Goal: Transaction & Acquisition: Subscribe to service/newsletter

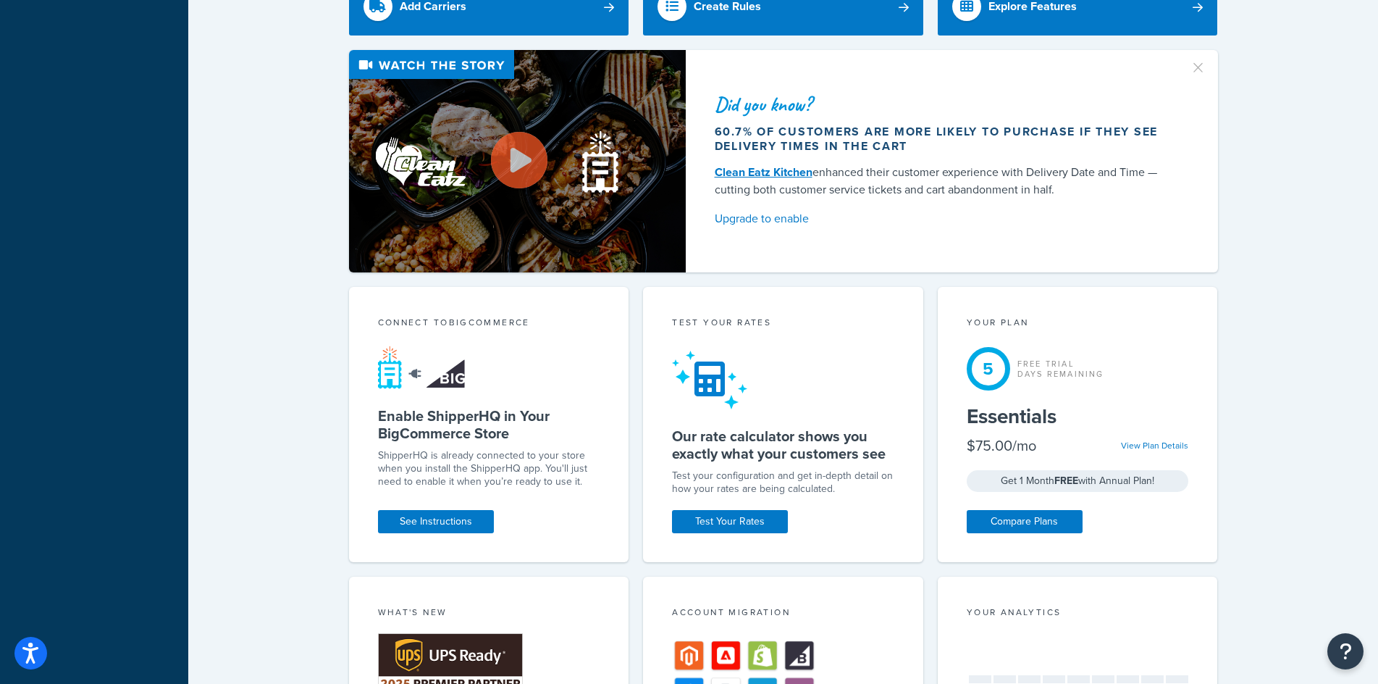
scroll to position [445, 0]
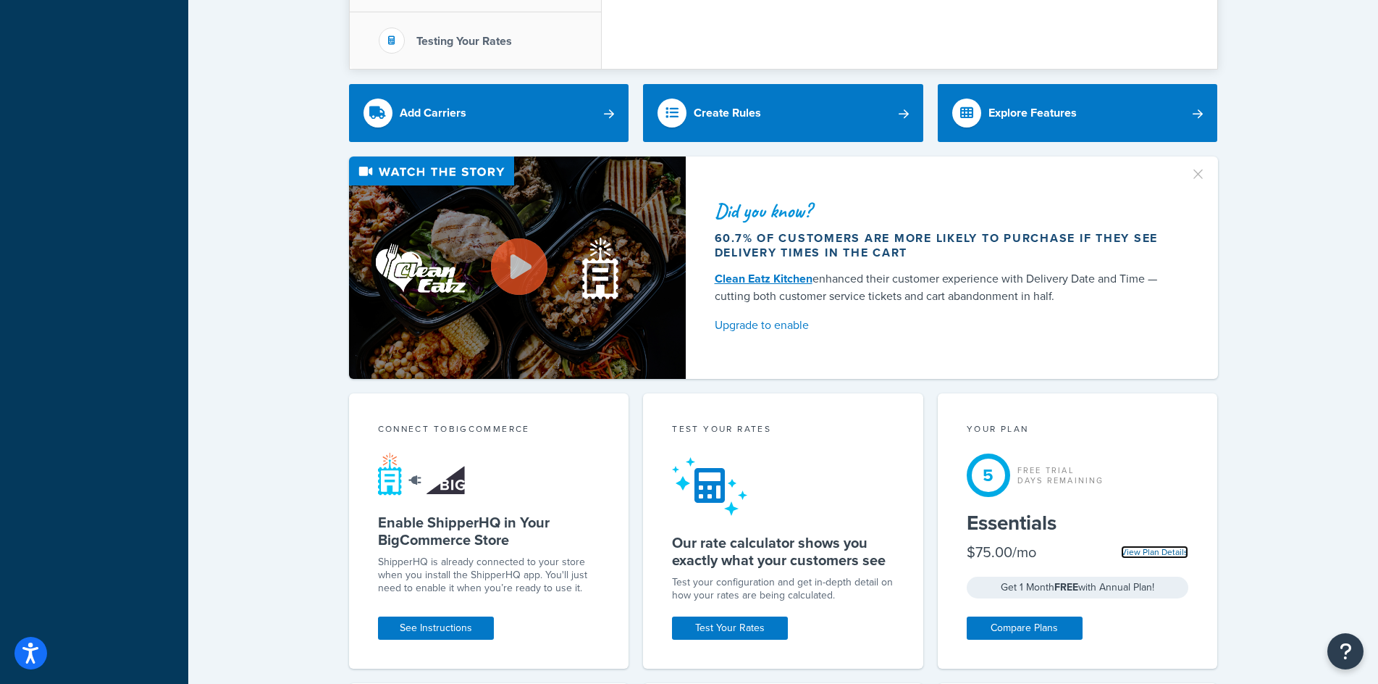
click at [1156, 553] on link "View Plan Details" at bounding box center [1154, 551] width 67 height 13
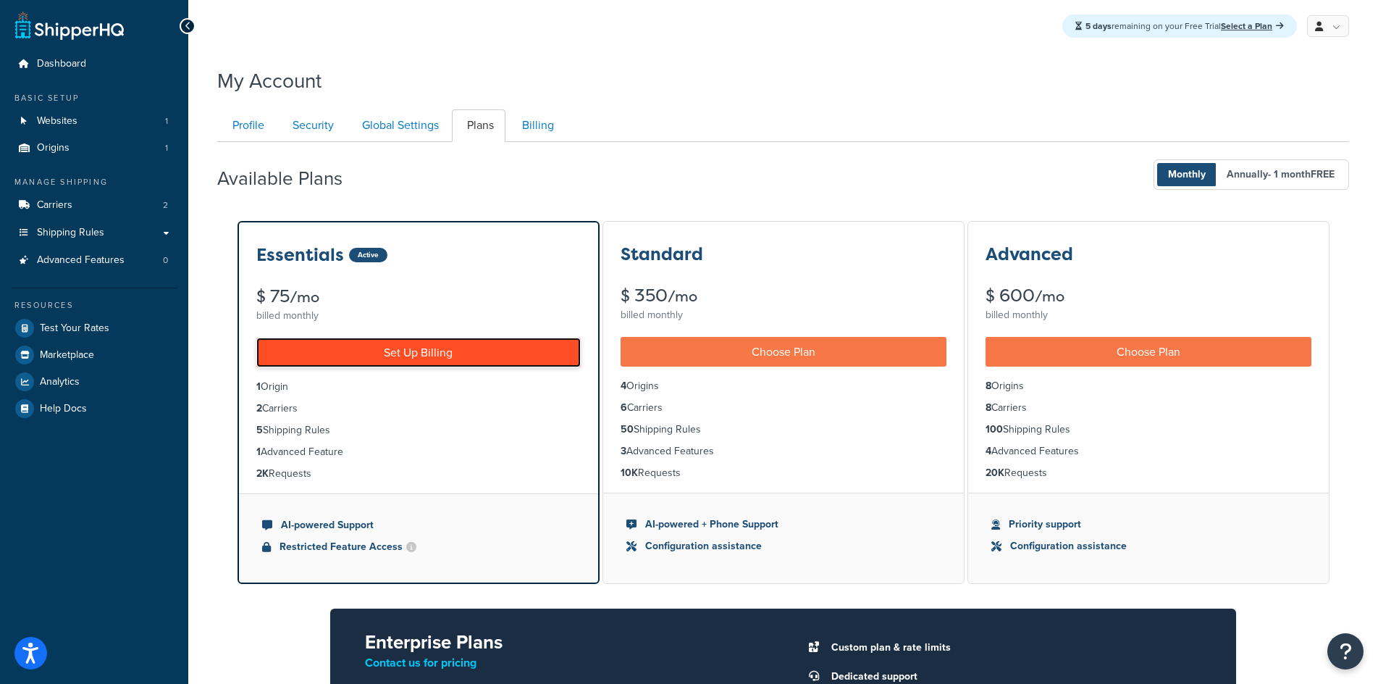
click at [492, 353] on link "Set Up Billing" at bounding box center [418, 353] width 325 height 30
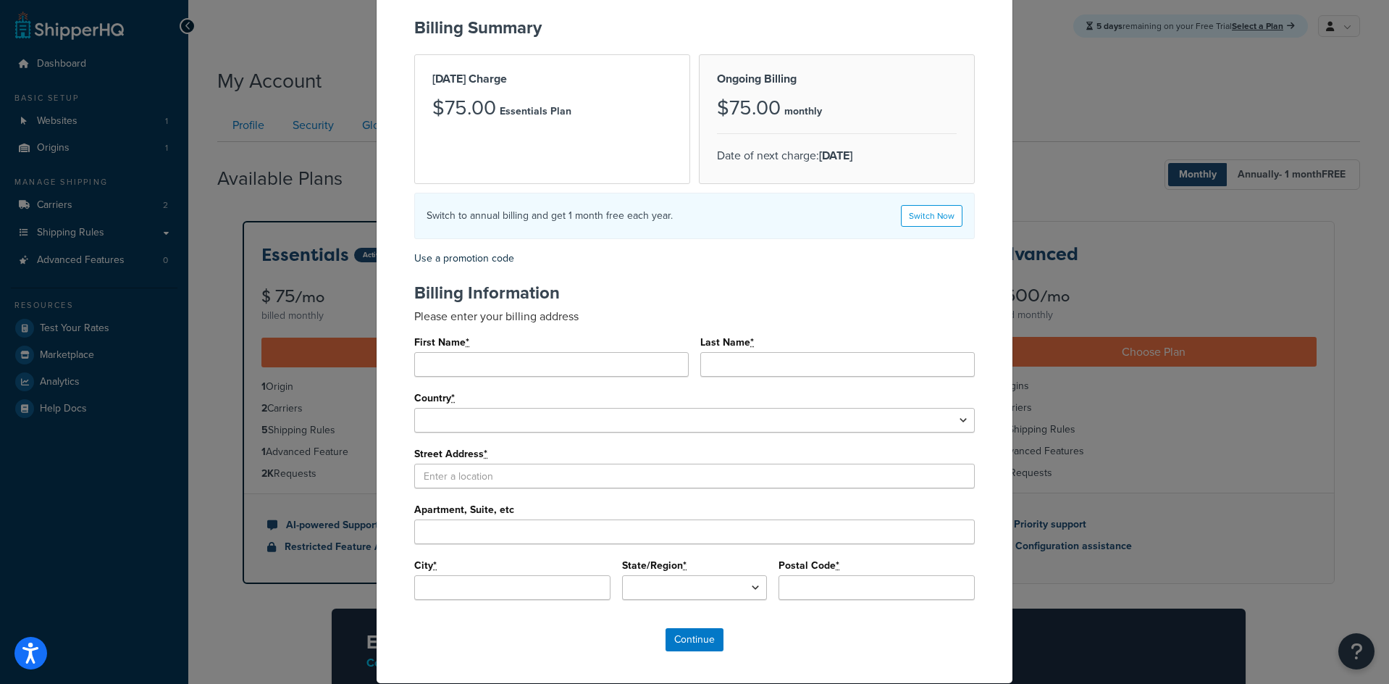
scroll to position [140, 0]
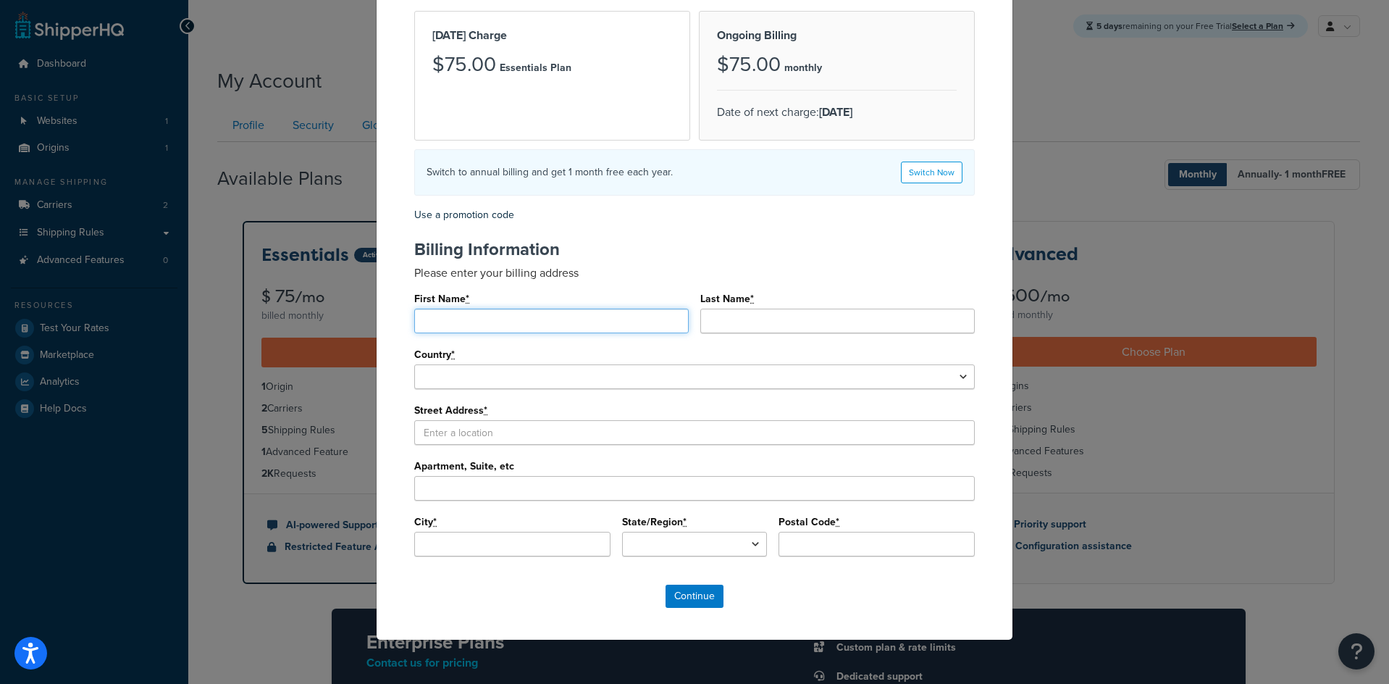
click at [486, 322] on input "First Name *" at bounding box center [551, 321] width 275 height 25
type input "Clifford"
type input "Farrington"
select select "1000"
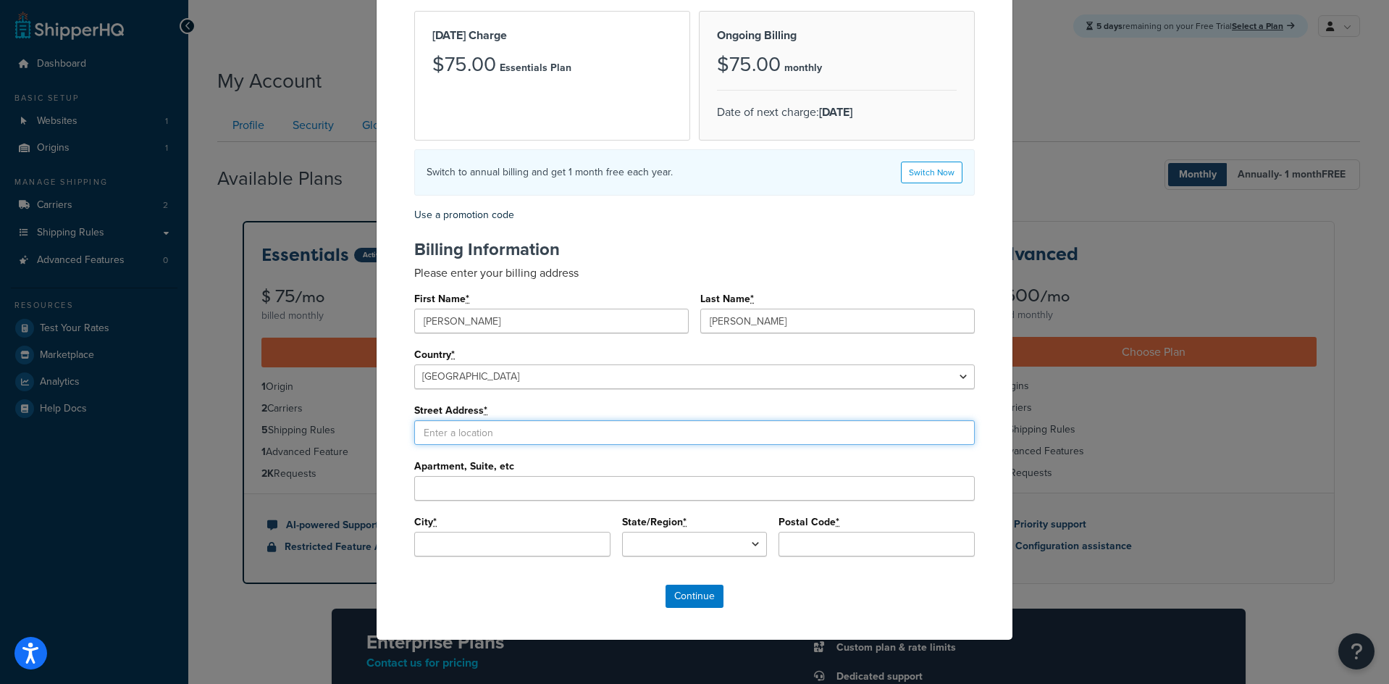
type input "6030 Paris Rd"
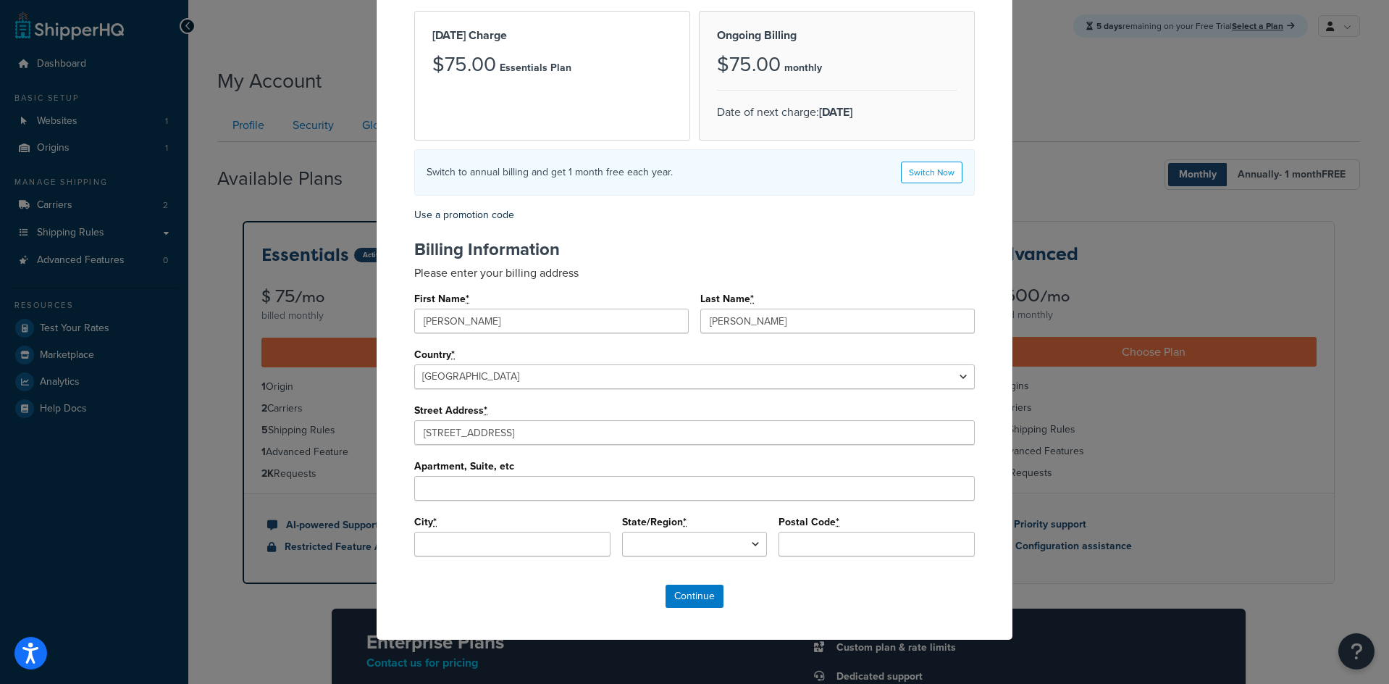
type input "Mount Sterling"
type input "40353-9364"
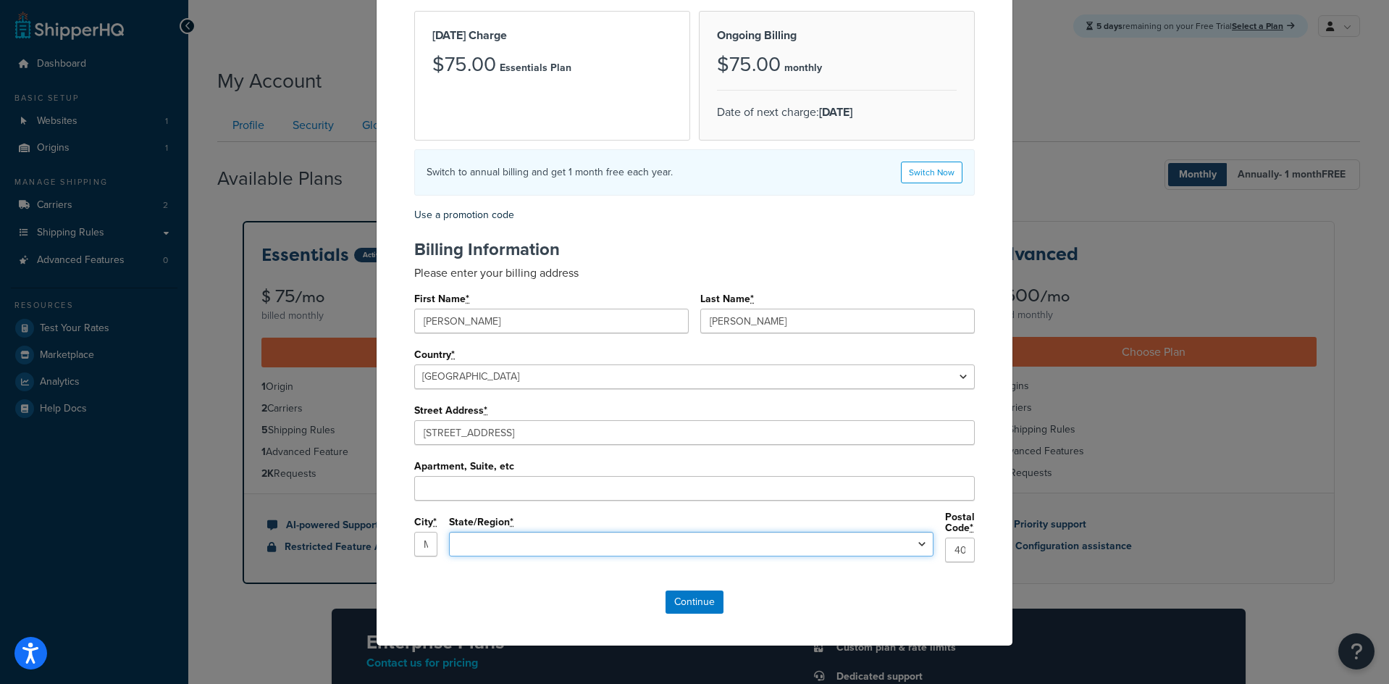
select select "KY"
type input "Clifford"
click at [702, 594] on input "Continue" at bounding box center [695, 601] width 58 height 23
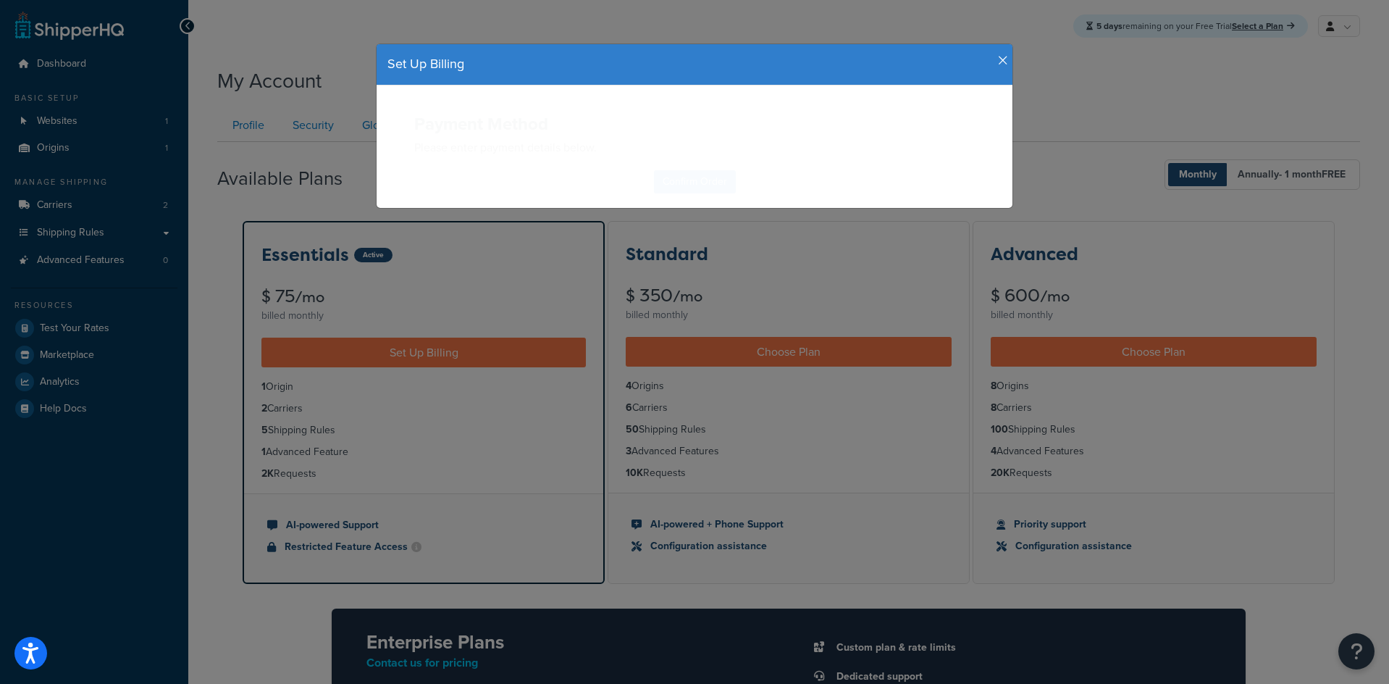
scroll to position [0, 0]
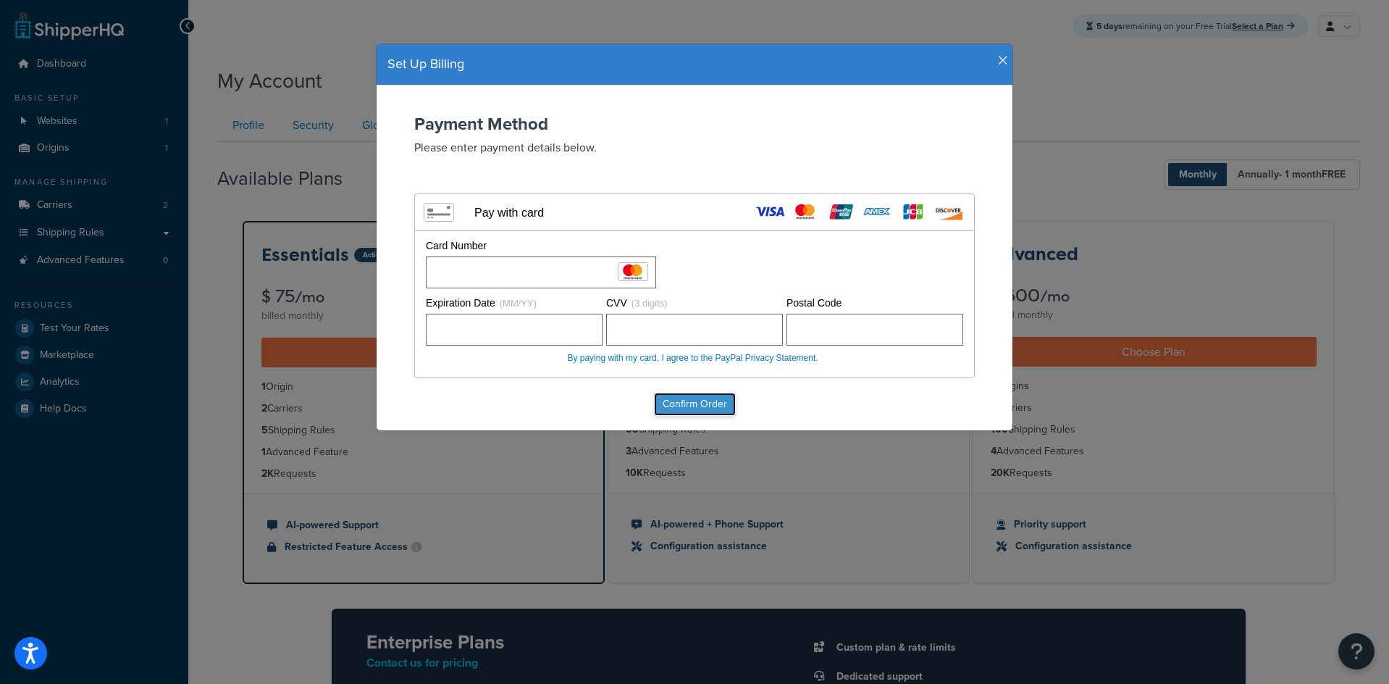
click at [699, 410] on input "Confirm Order" at bounding box center [695, 404] width 82 height 23
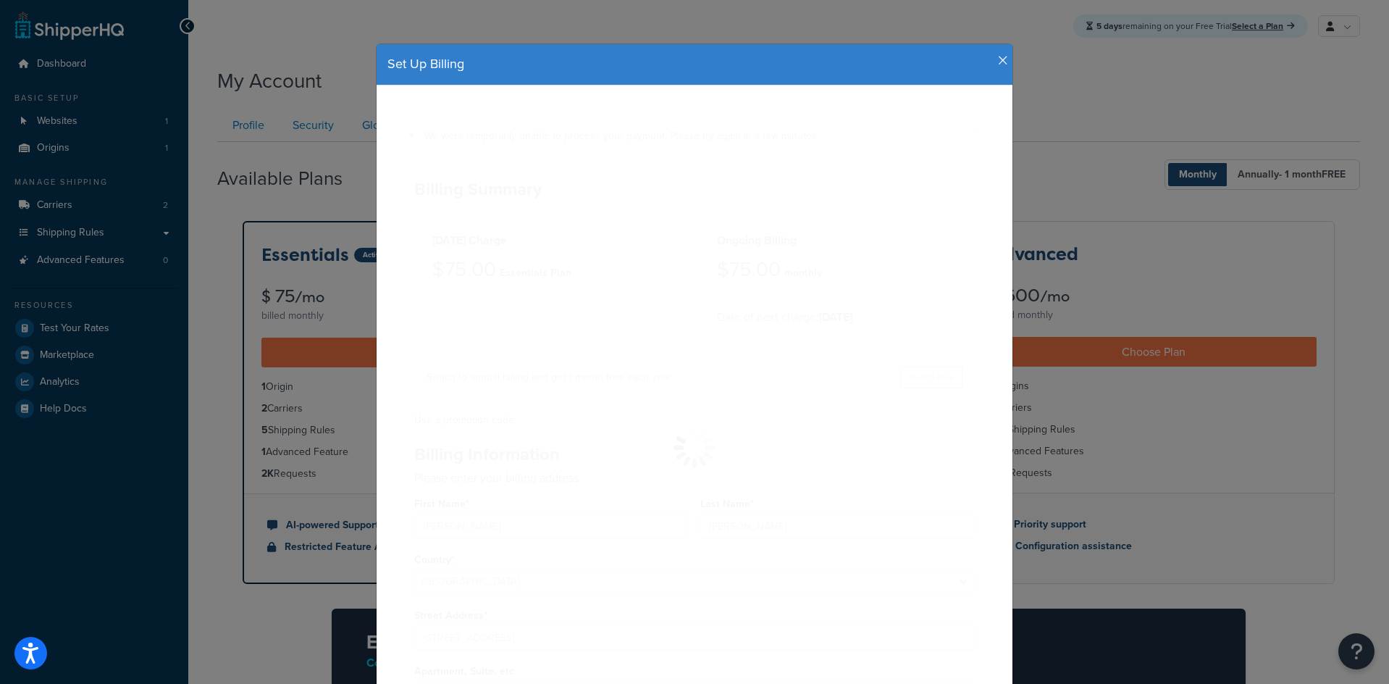
select select "KY"
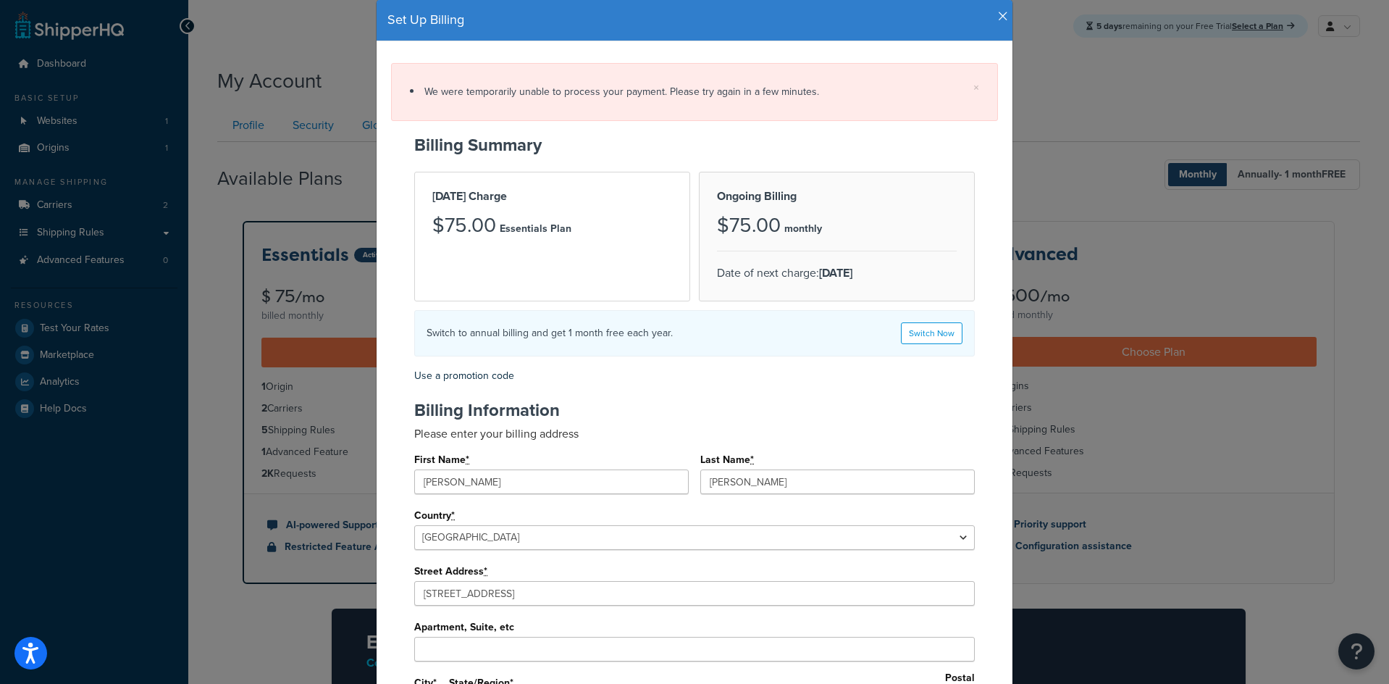
scroll to position [205, 0]
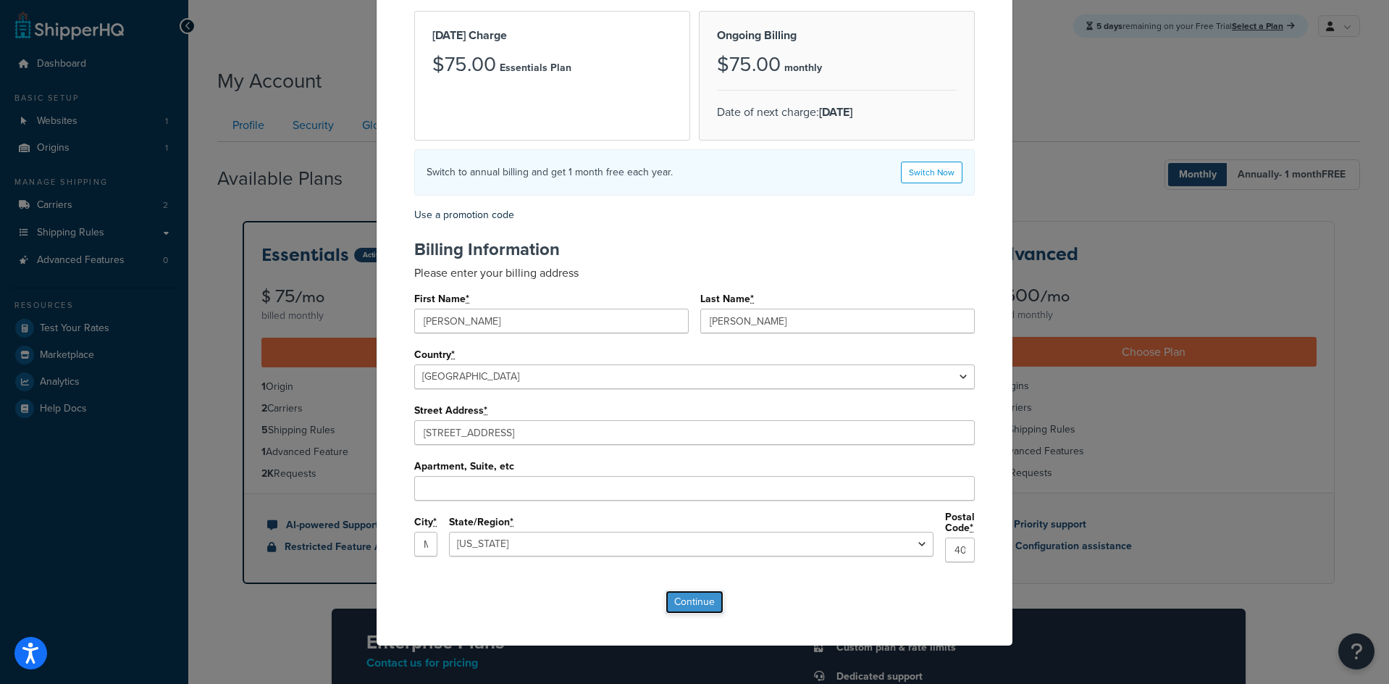
click at [699, 603] on input "Continue" at bounding box center [695, 601] width 58 height 23
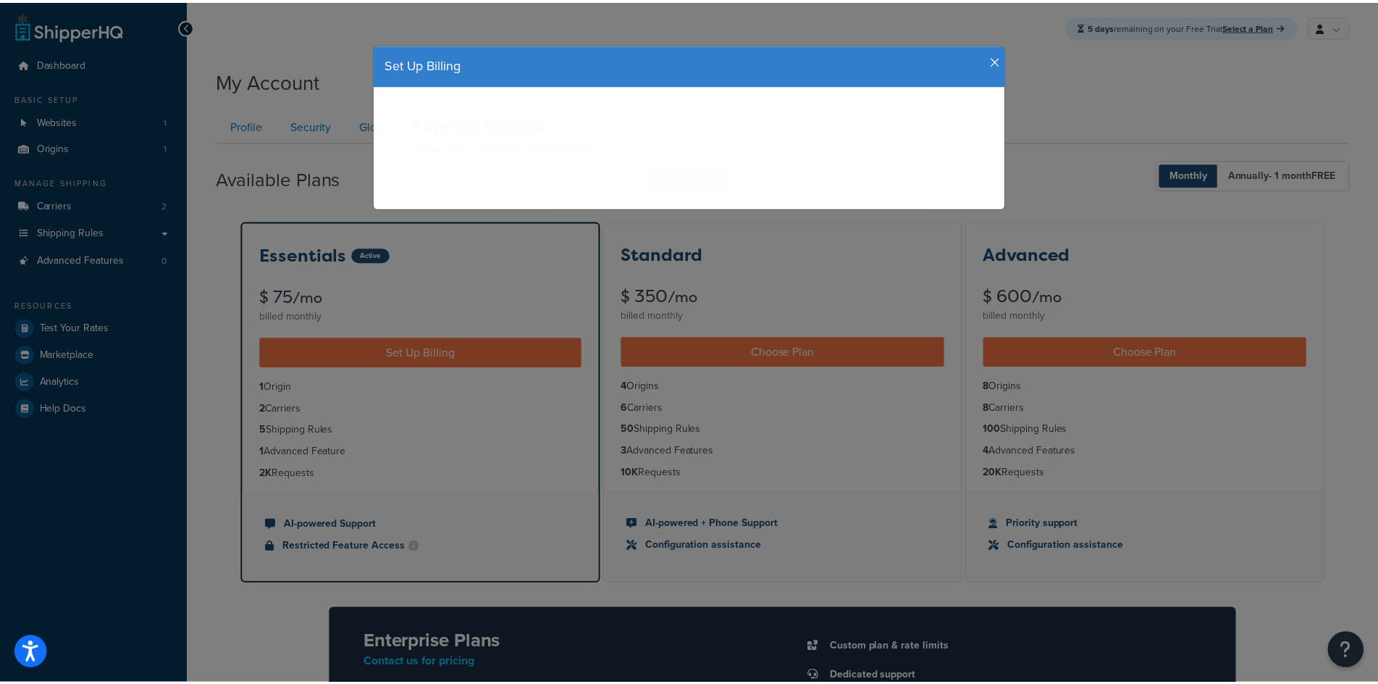
scroll to position [0, 0]
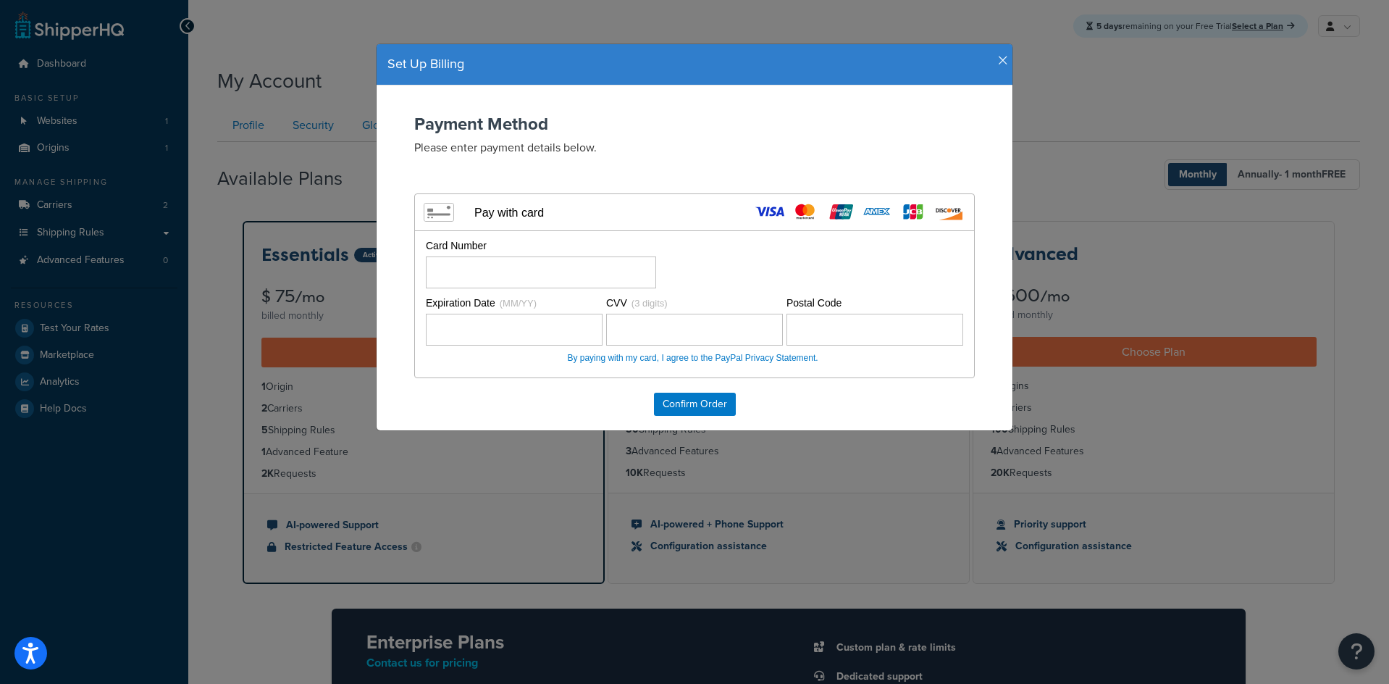
click at [1002, 54] on icon "button" at bounding box center [1003, 60] width 10 height 13
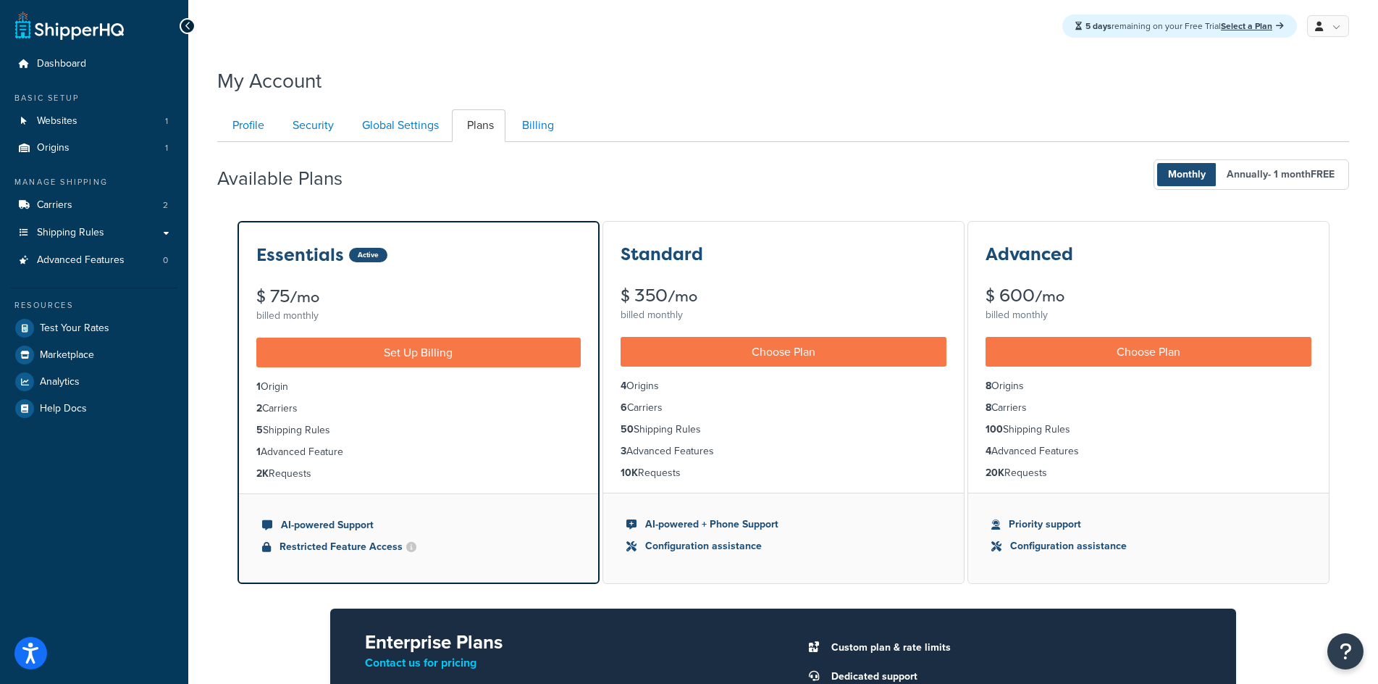
click at [182, 26] on div at bounding box center [188, 26] width 16 height 16
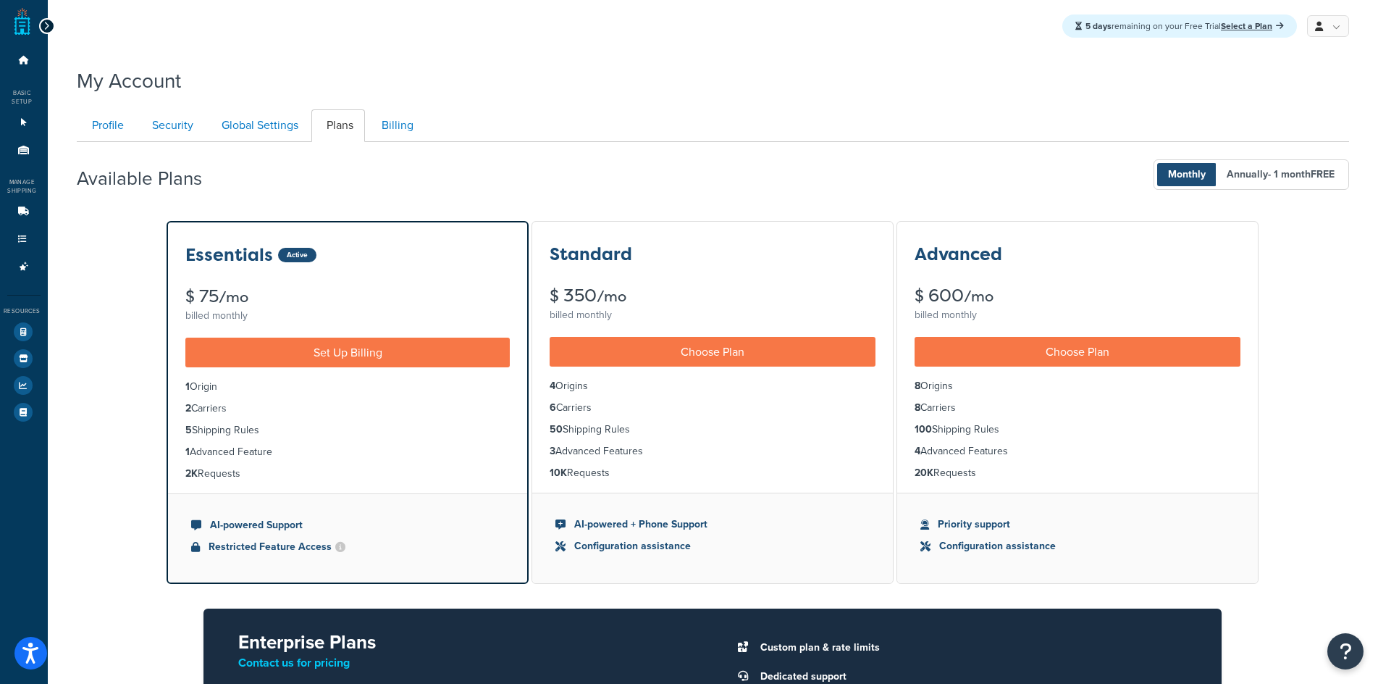
click at [43, 26] on icon at bounding box center [46, 26] width 7 height 10
